Goal: Task Accomplishment & Management: Use online tool/utility

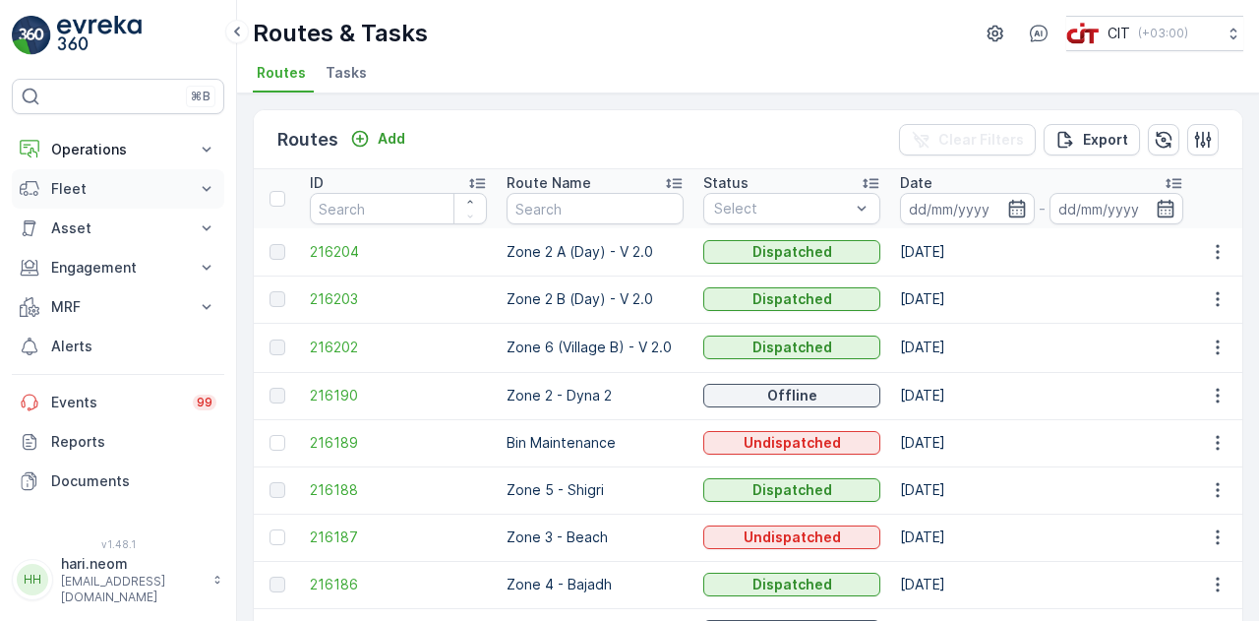
click at [176, 184] on p "Fleet" at bounding box center [118, 189] width 134 height 20
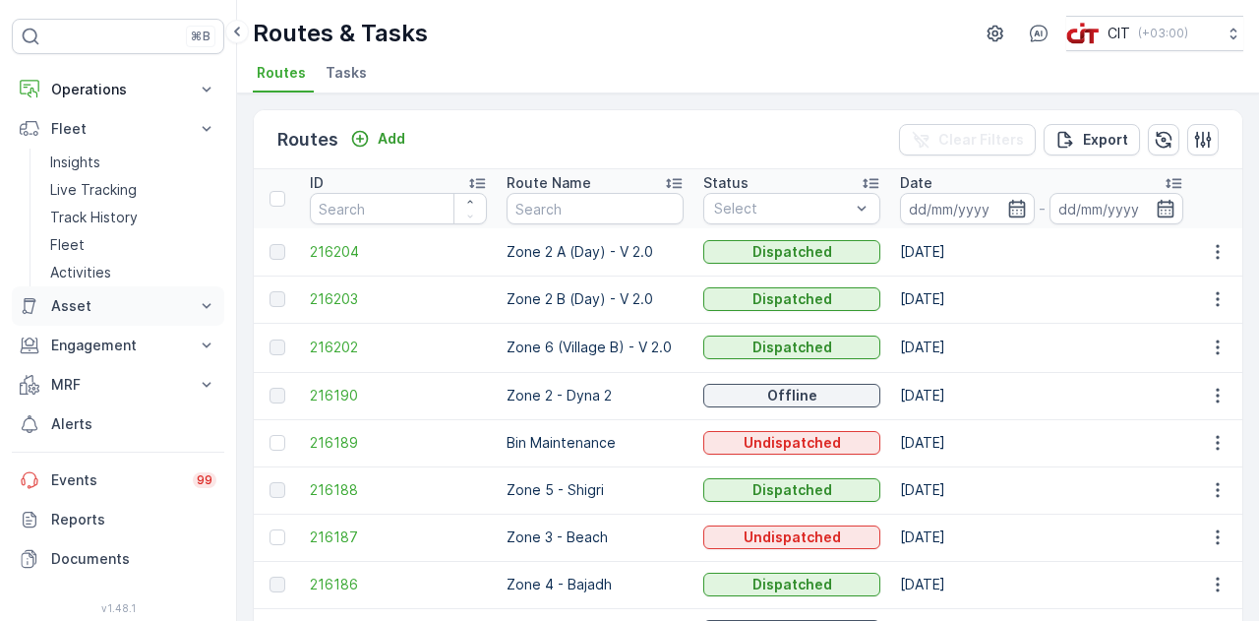
scroll to position [61, 0]
click at [94, 424] on p "Alerts" at bounding box center [133, 423] width 165 height 20
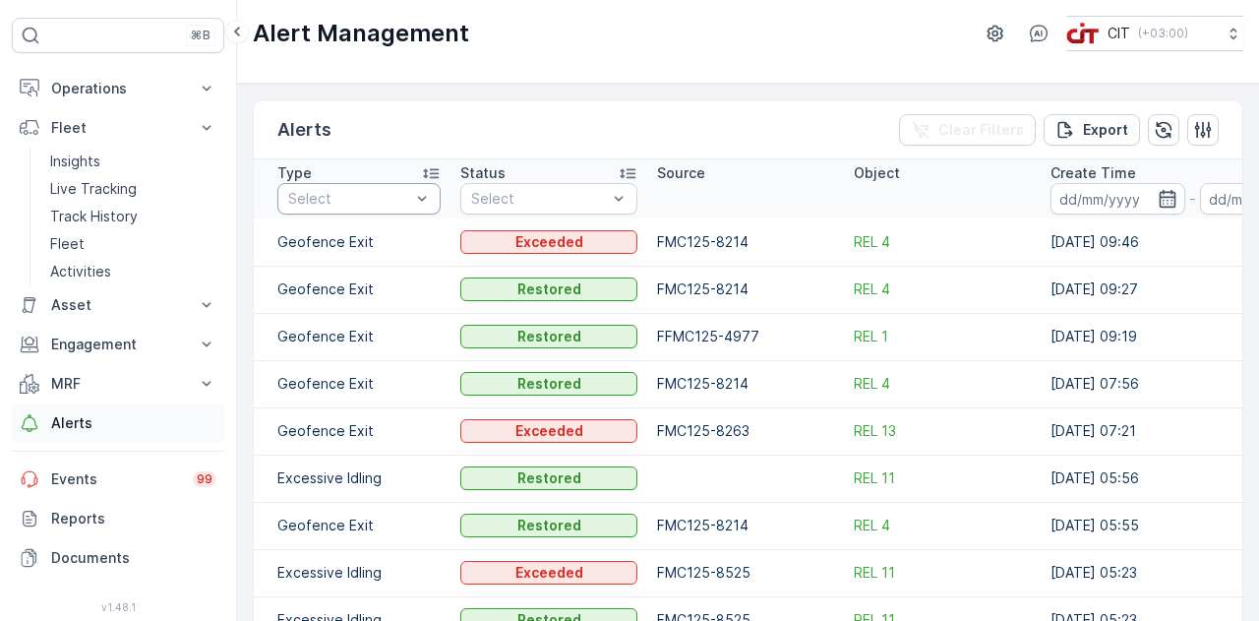
click at [51, 421] on p "Alerts" at bounding box center [133, 423] width 165 height 20
click at [1106, 136] on p "Export" at bounding box center [1105, 130] width 45 height 20
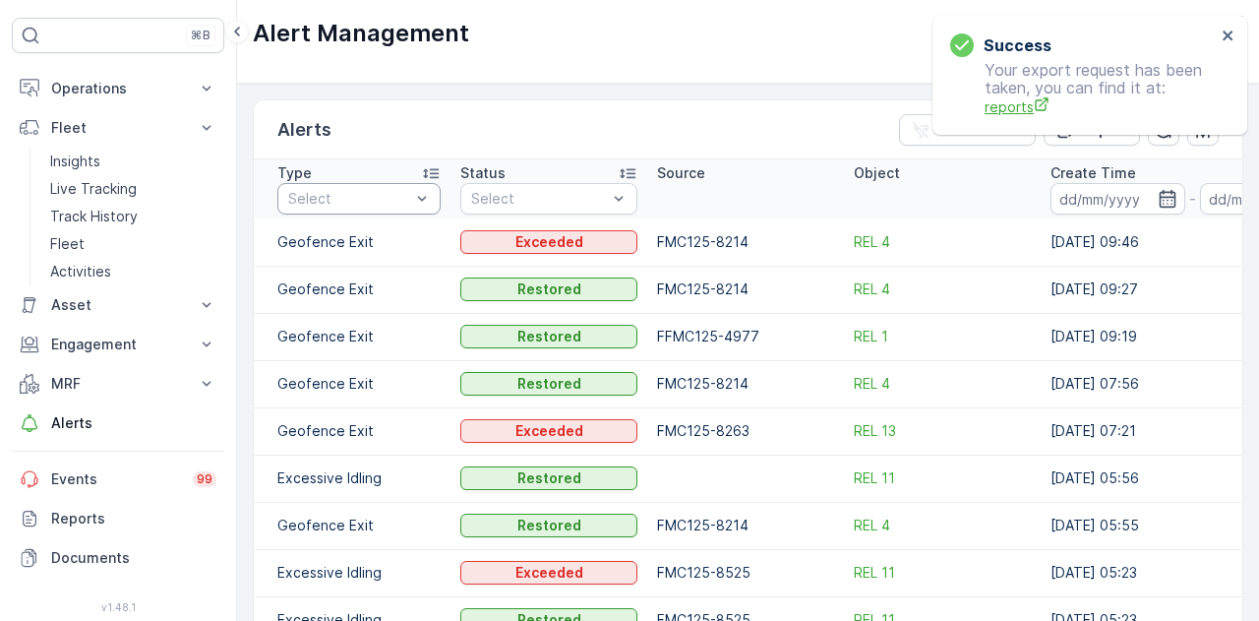
click at [1017, 108] on span "reports" at bounding box center [1100, 106] width 231 height 21
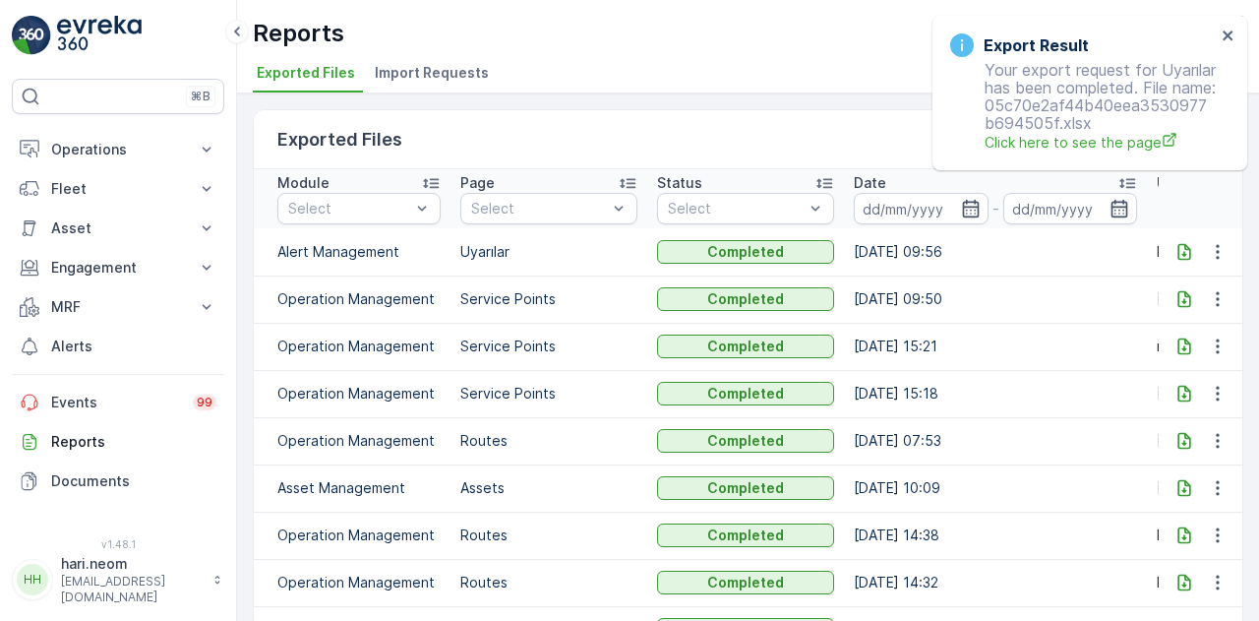
click at [1180, 252] on icon at bounding box center [1185, 252] width 20 height 20
